Goal: Navigation & Orientation: Go to known website

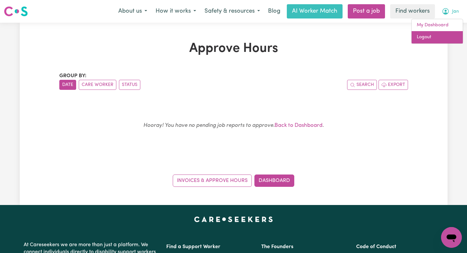
click at [447, 38] on link "Logout" at bounding box center [437, 37] width 51 height 12
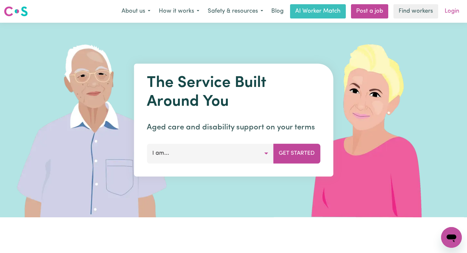
click at [453, 10] on link "Login" at bounding box center [452, 11] width 22 height 14
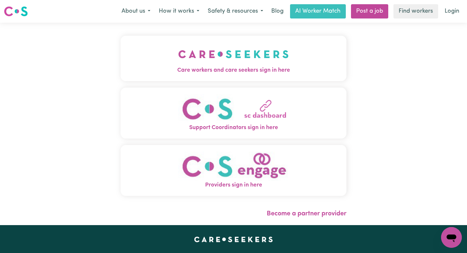
click at [216, 67] on span "Care workers and care seekers sign in here" at bounding box center [234, 70] width 226 height 8
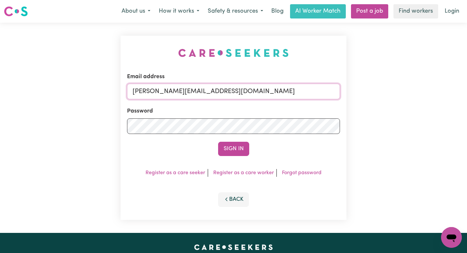
click at [282, 97] on input "[PERSON_NAME][EMAIL_ADDRESS][DOMAIN_NAME]" at bounding box center [233, 92] width 213 height 16
click at [314, 91] on input "[PERSON_NAME][EMAIL_ADDRESS][DOMAIN_NAME]" at bounding box center [233, 92] width 213 height 16
drag, startPoint x: 285, startPoint y: 91, endPoint x: 168, endPoint y: 93, distance: 117.1
click at [168, 93] on input "[EMAIL_ADDRESS][PERSON_NAME][DOMAIN_NAME]" at bounding box center [233, 92] width 213 height 16
type input "[EMAIL_ADDRESS][DOMAIN_NAME]"
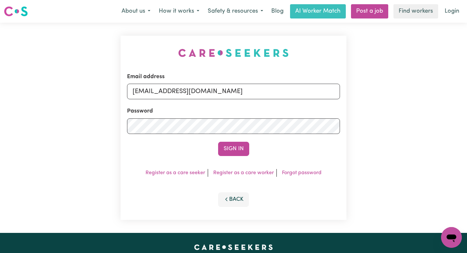
click at [218, 142] on button "Sign In" at bounding box center [233, 149] width 31 height 14
